Goal: Communication & Community: Answer question/provide support

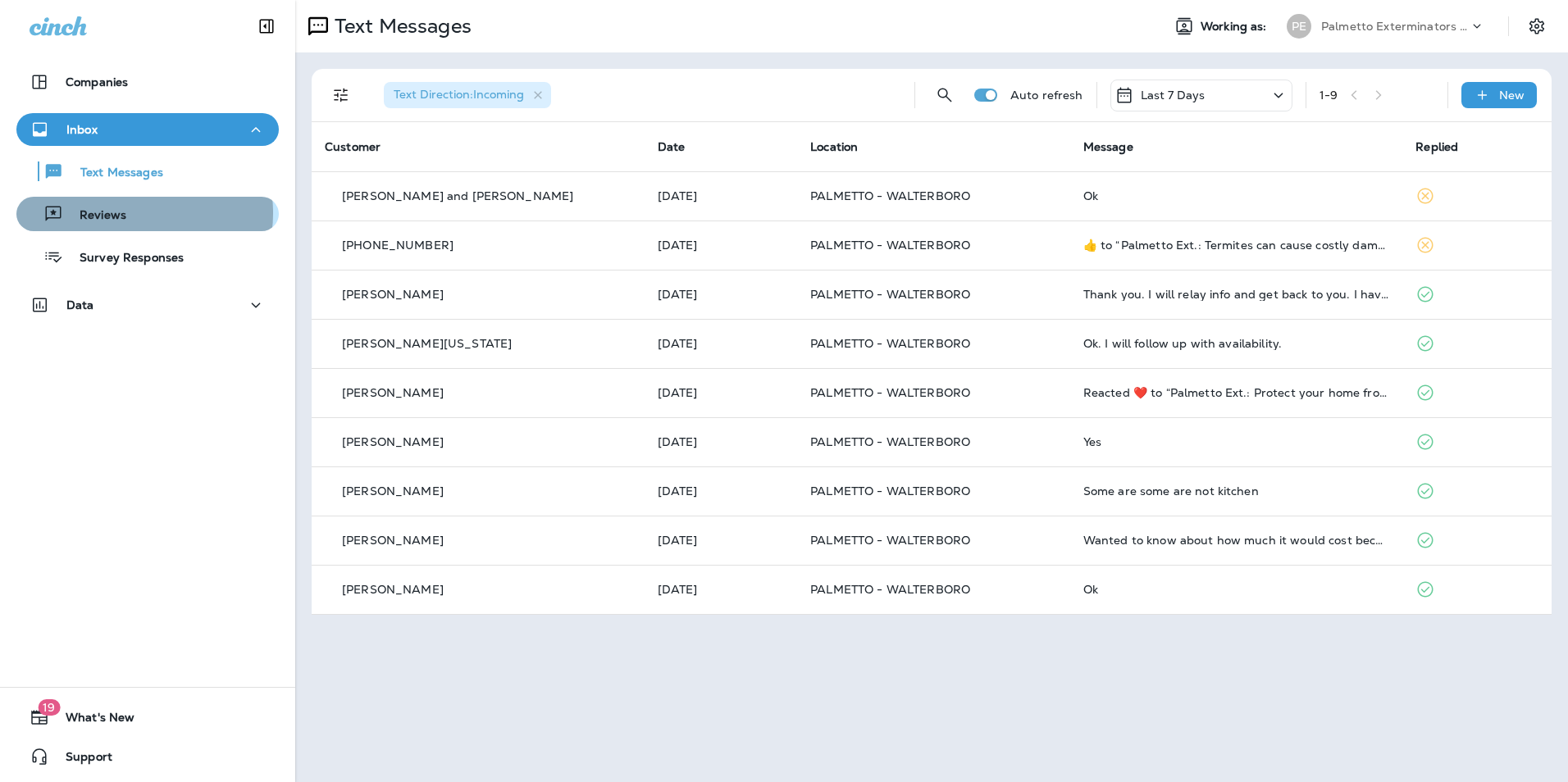
click at [134, 213] on div "Reviews" at bounding box center [147, 214] width 249 height 25
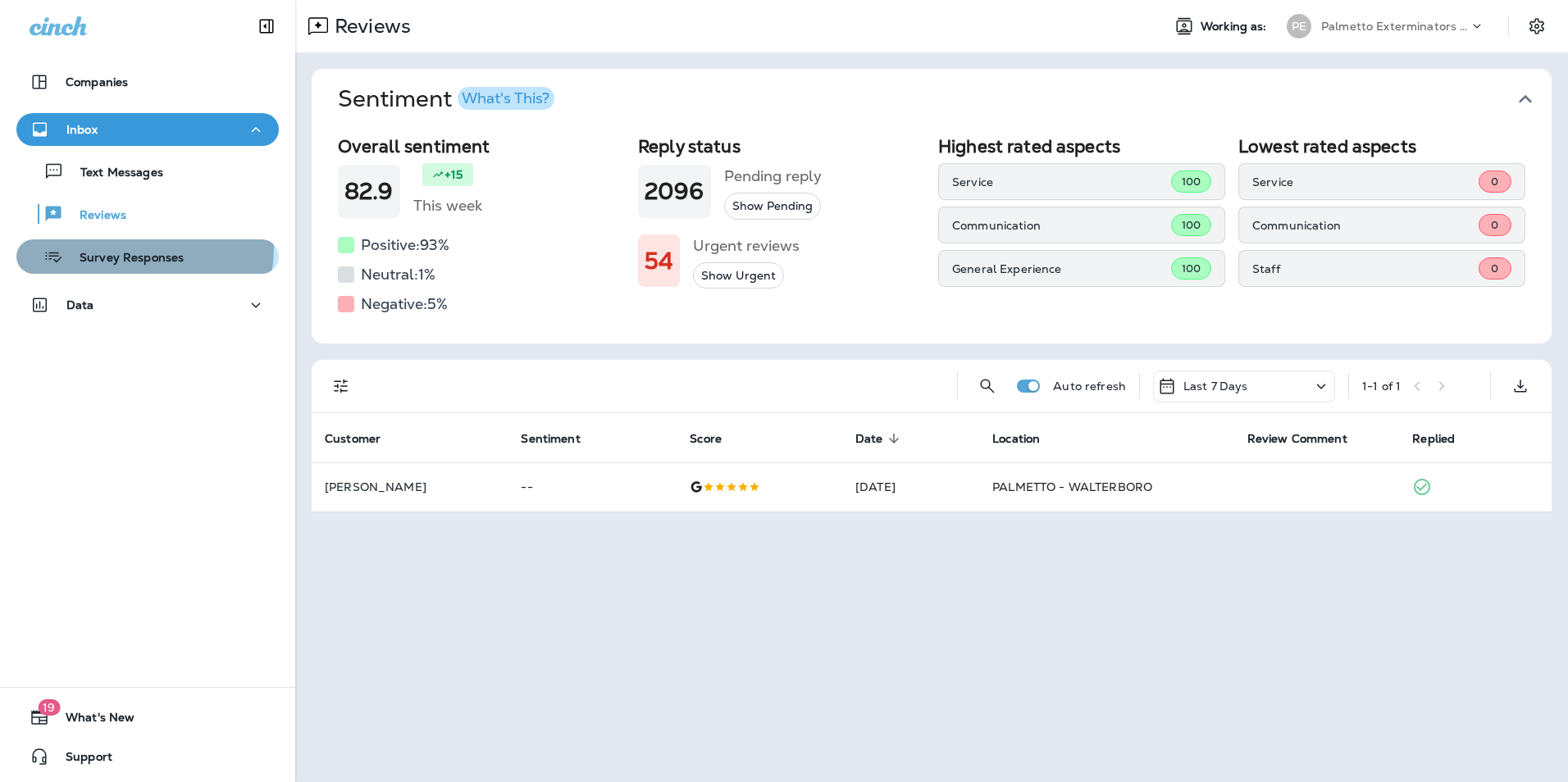
click at [137, 248] on div "Survey Responses" at bounding box center [103, 256] width 160 height 25
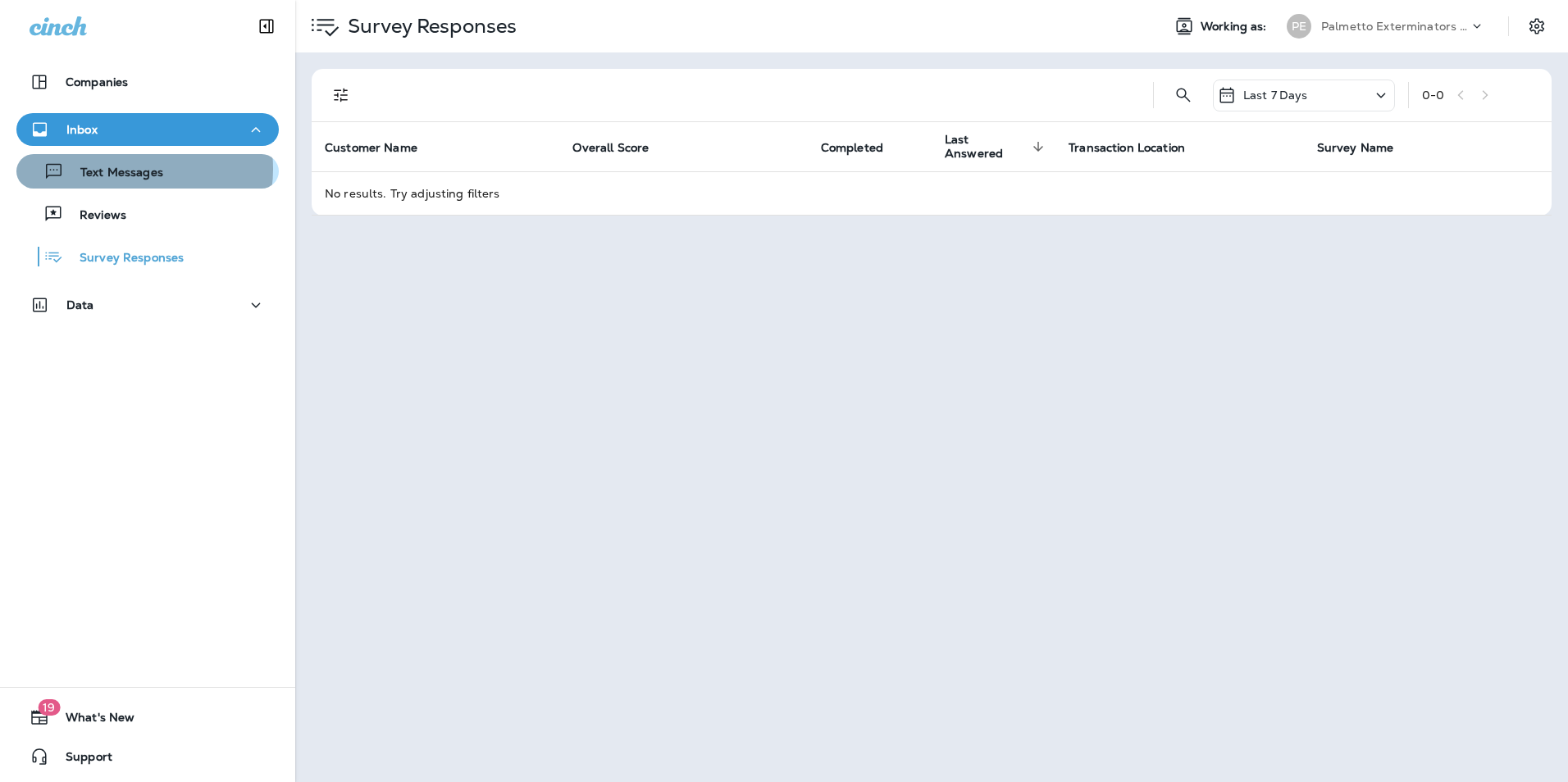
click at [132, 169] on p "Text Messages" at bounding box center [114, 173] width 99 height 16
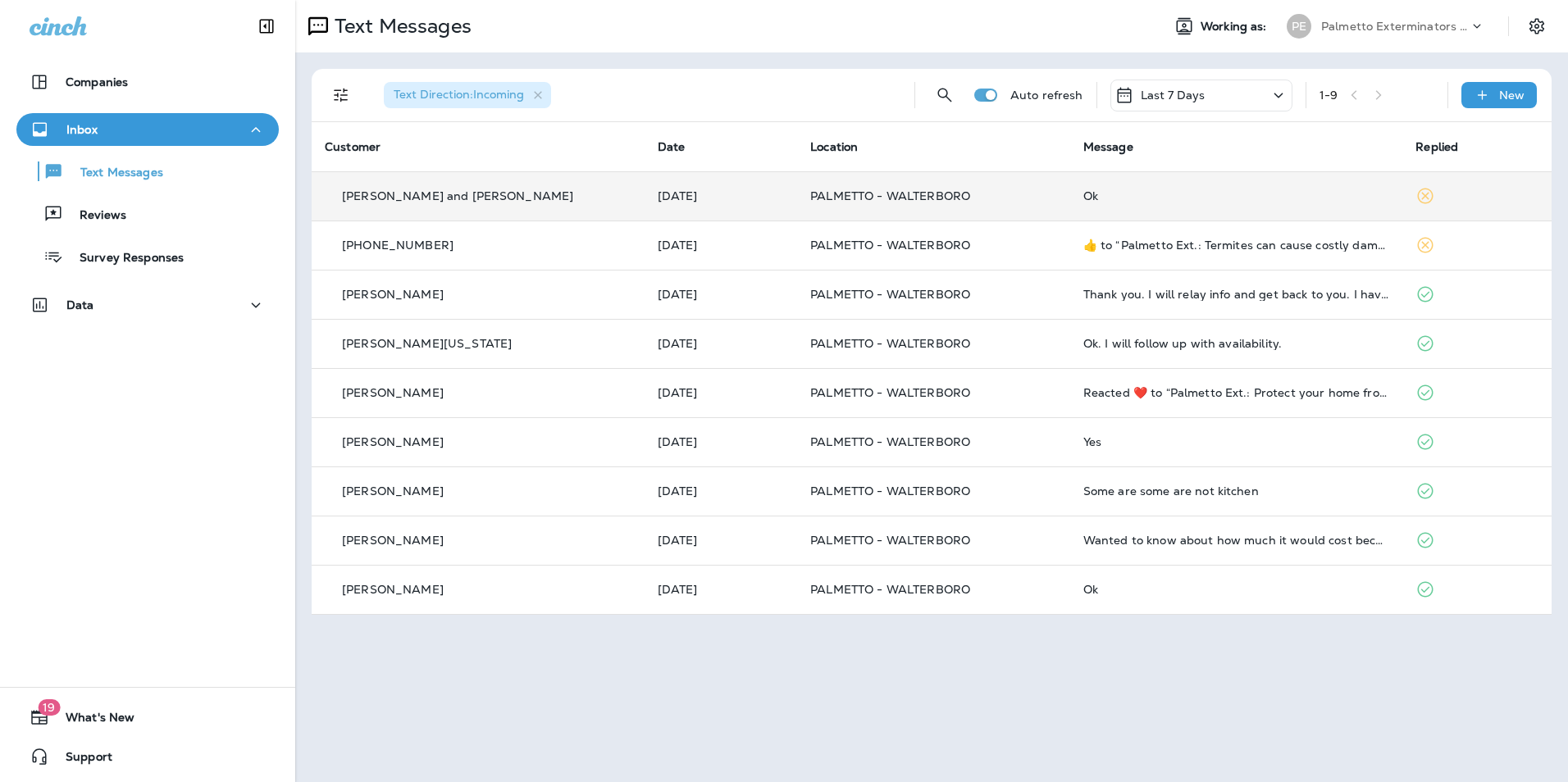
click at [1070, 194] on td "Ok" at bounding box center [1236, 196] width 333 height 49
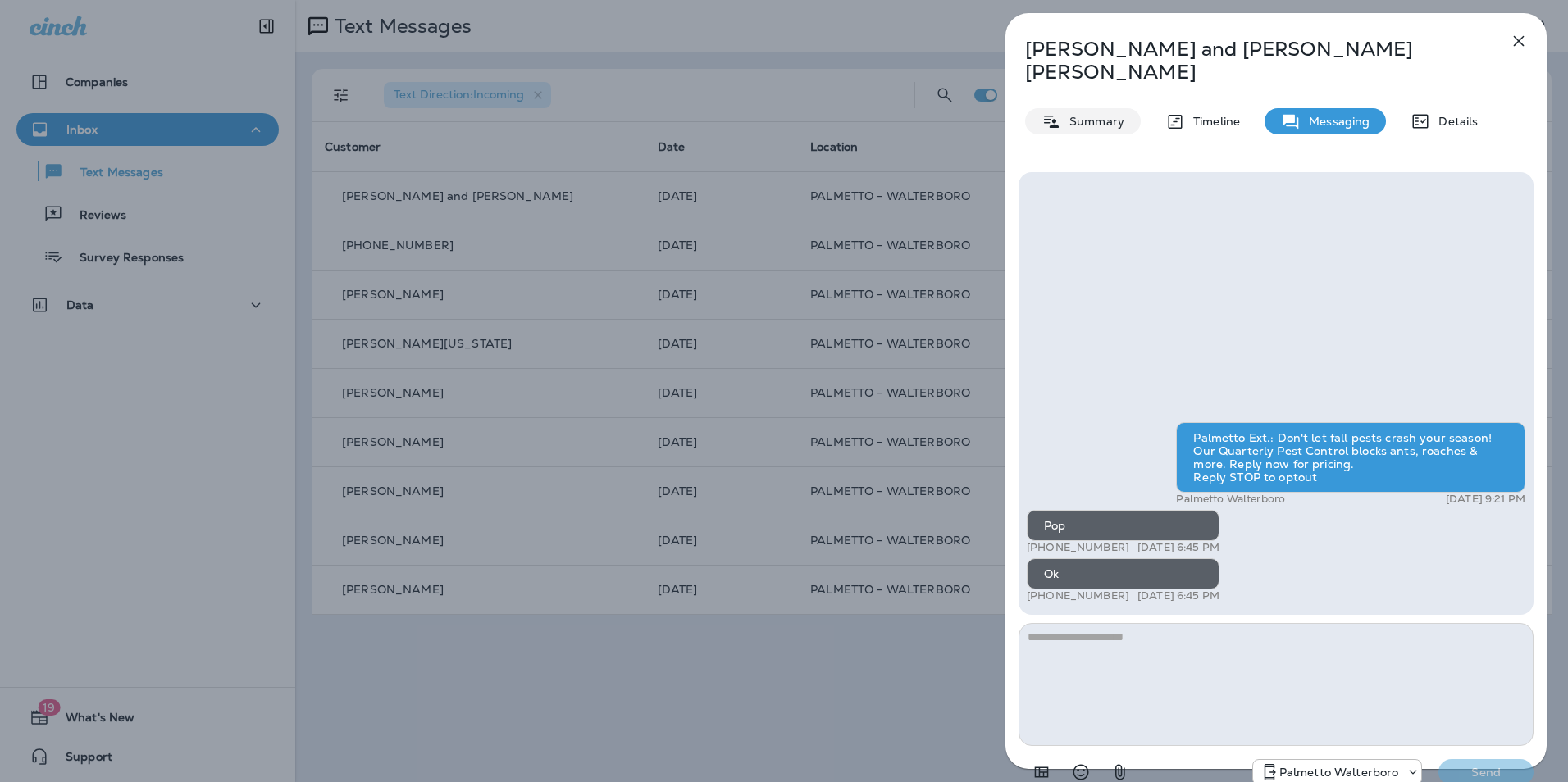
click at [1104, 115] on p "Summary" at bounding box center [1093, 121] width 63 height 13
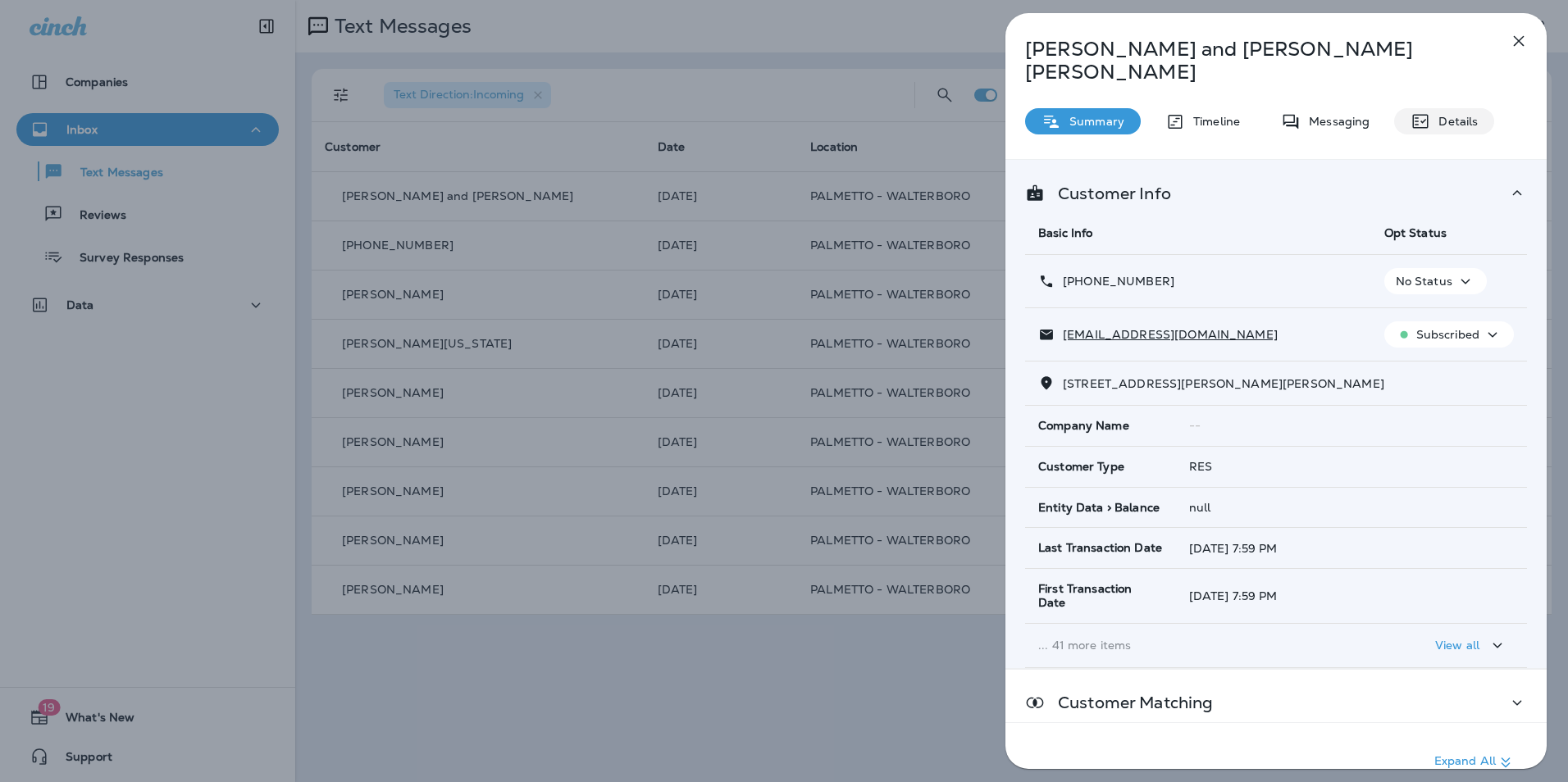
click at [1430, 115] on p "Details" at bounding box center [1454, 121] width 48 height 13
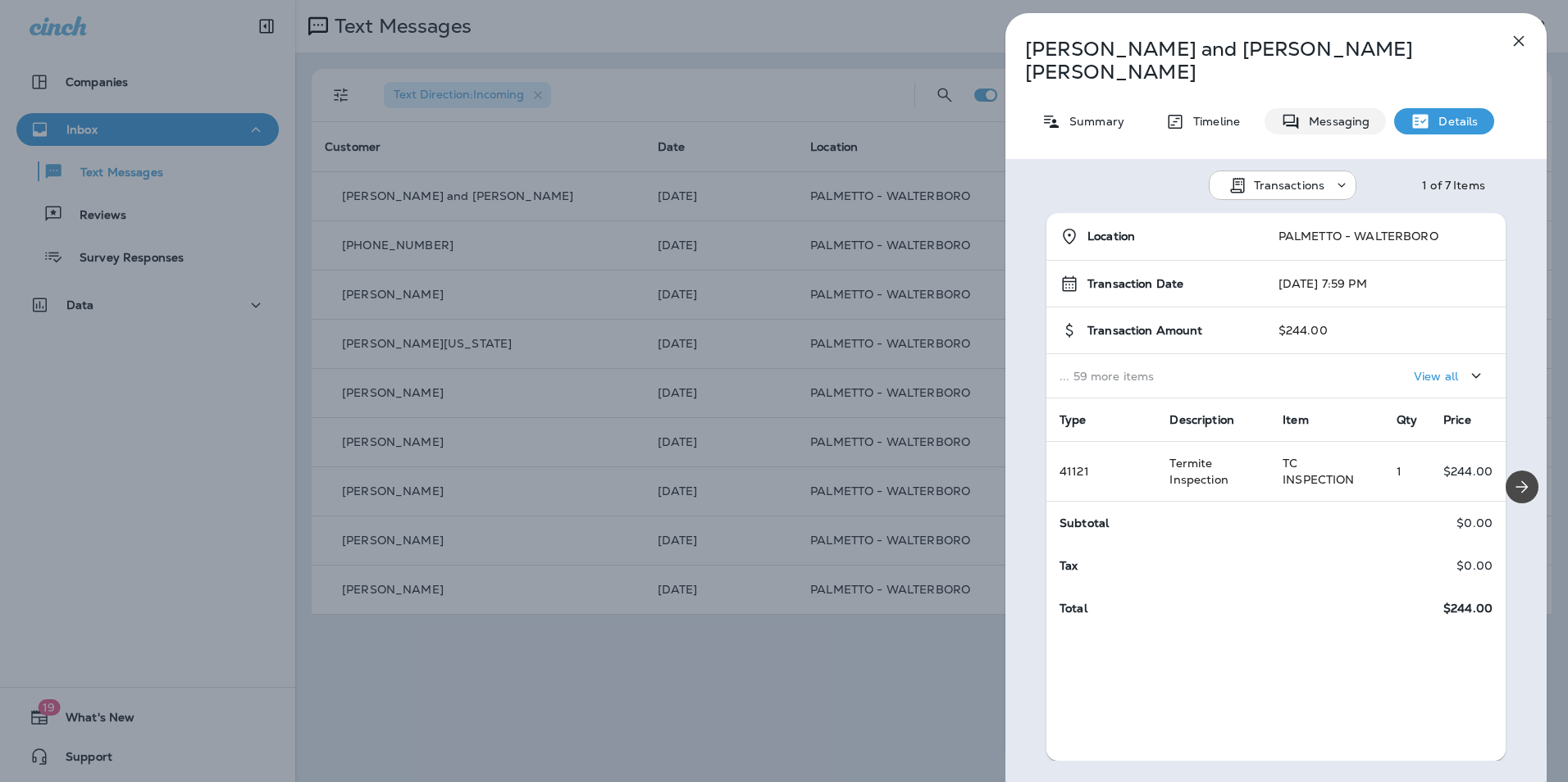
click at [1330, 115] on p "Messaging" at bounding box center [1335, 121] width 69 height 13
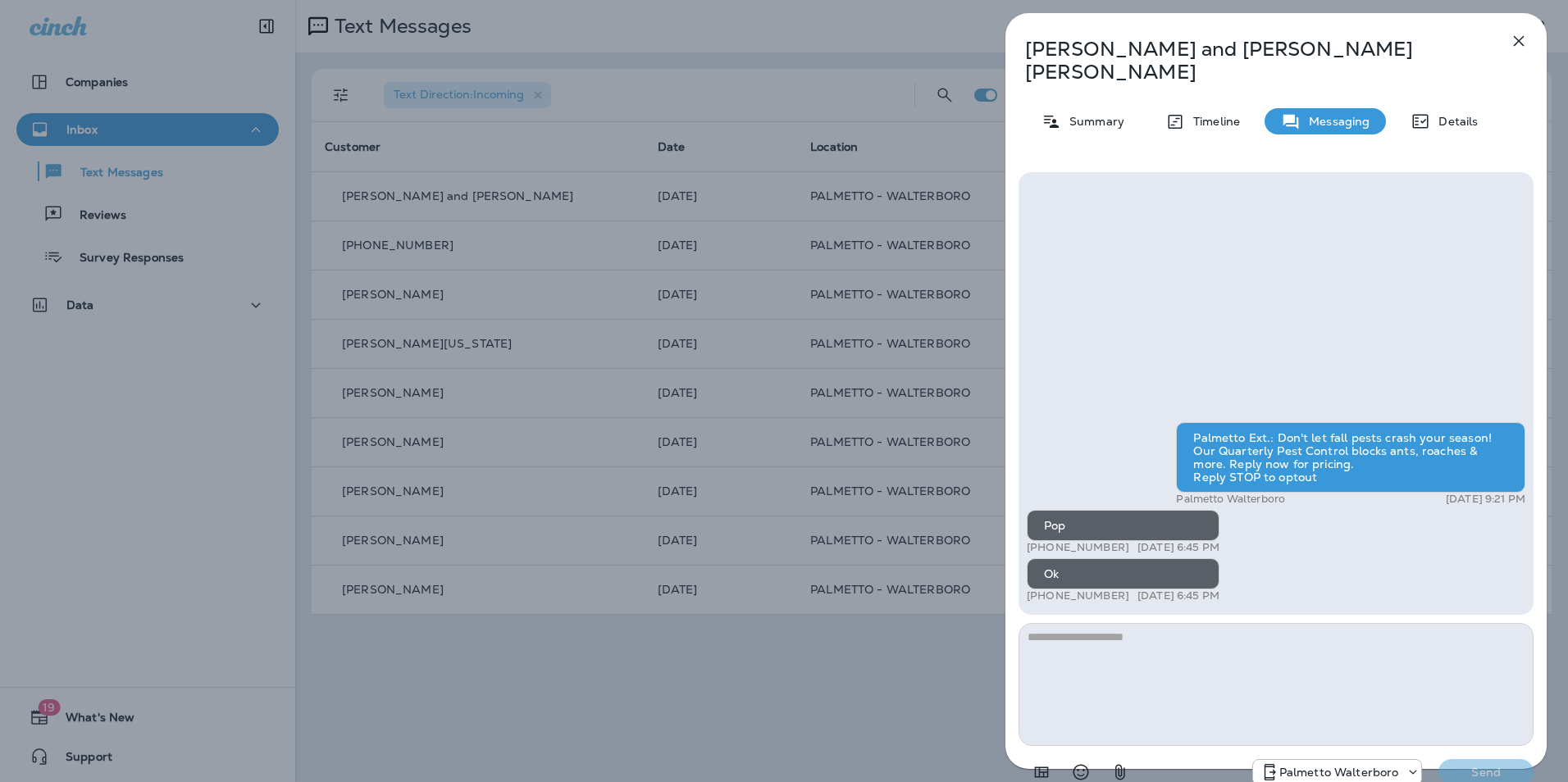
click at [1182, 646] on textarea at bounding box center [1276, 685] width 515 height 123
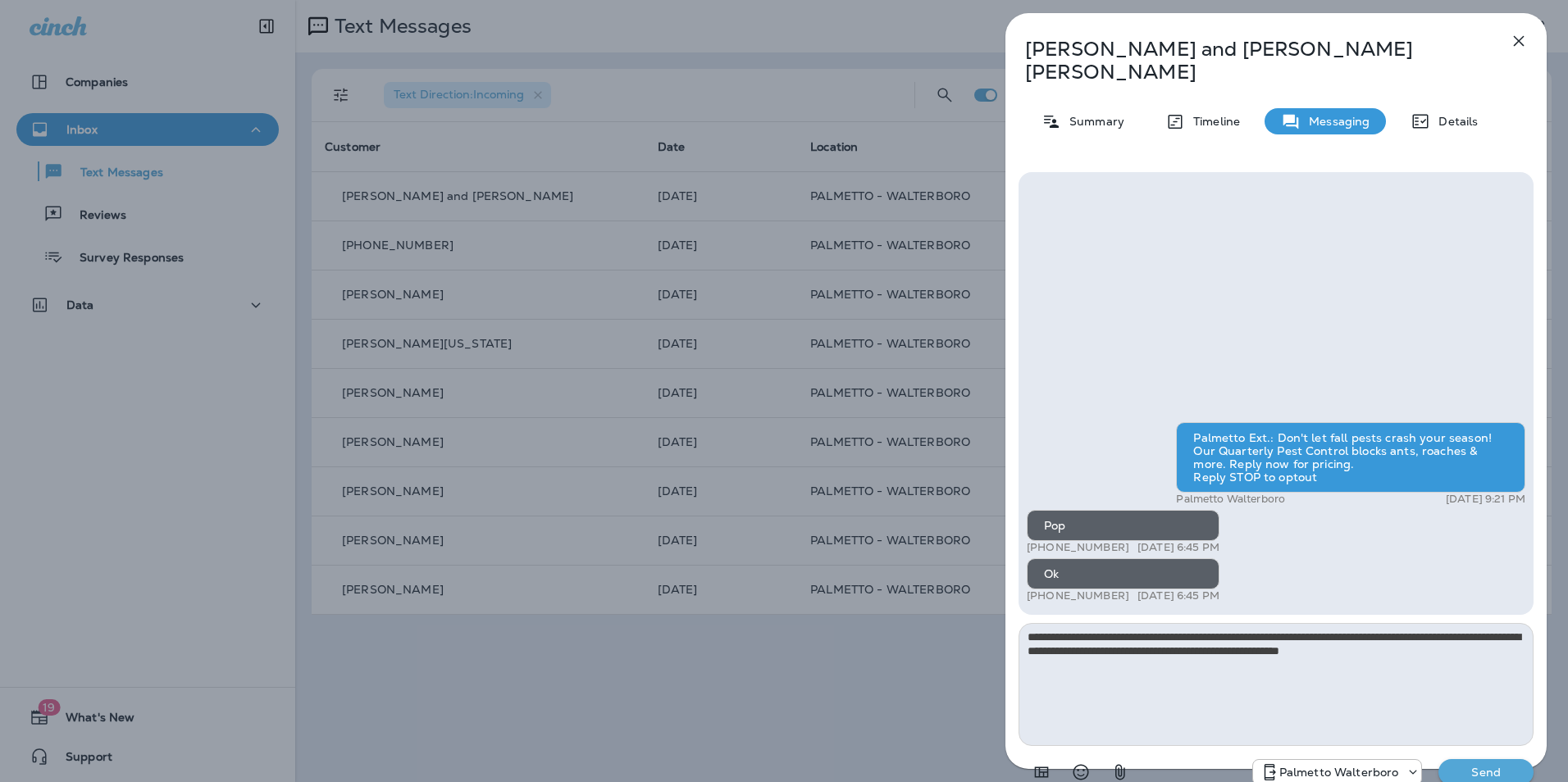
type textarea "**********"
click at [1496, 765] on p "Send" at bounding box center [1487, 772] width 69 height 15
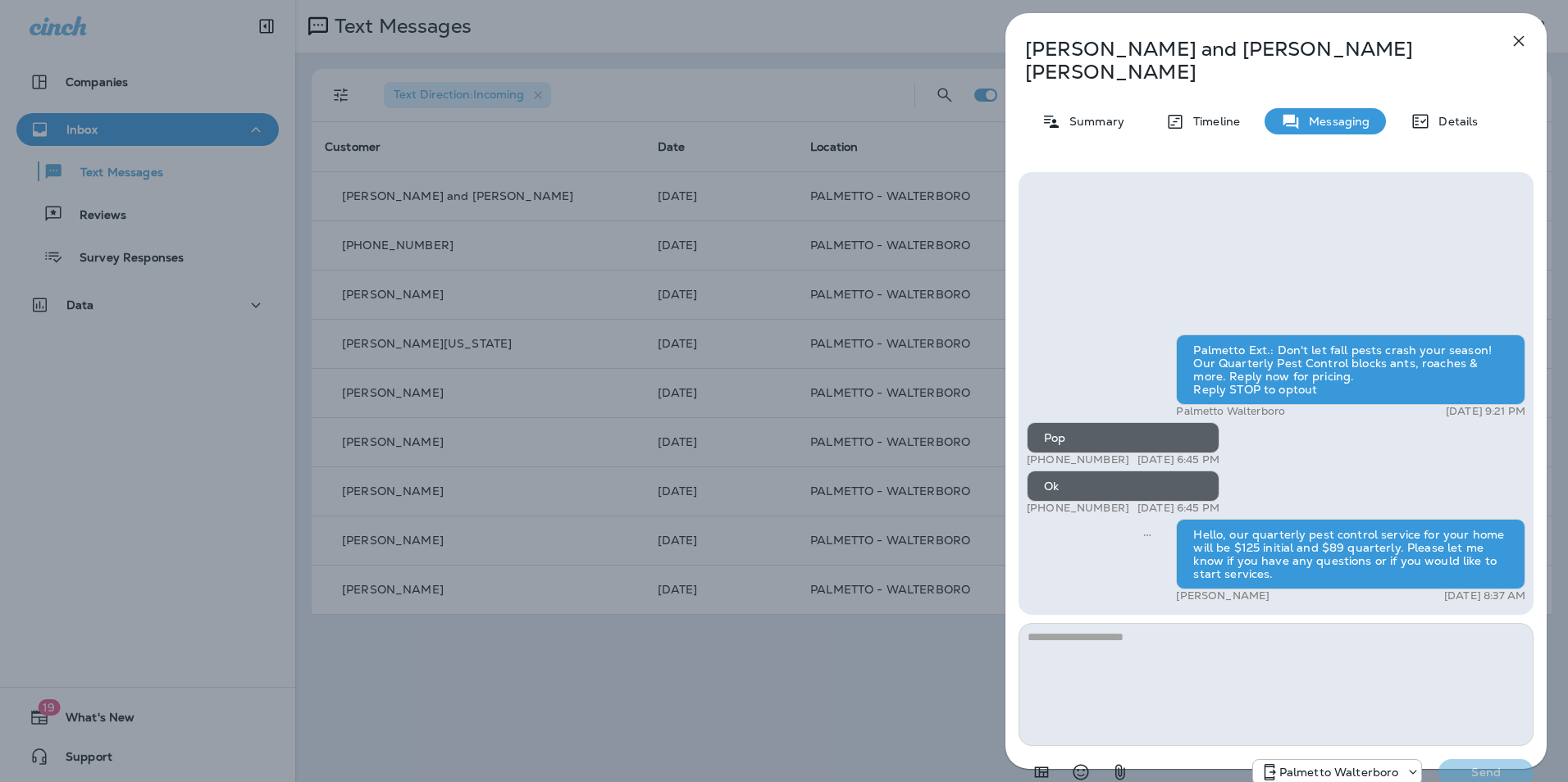
click at [1518, 46] on icon "button" at bounding box center [1519, 41] width 20 height 20
